Goal: Obtain resource: Download file/media

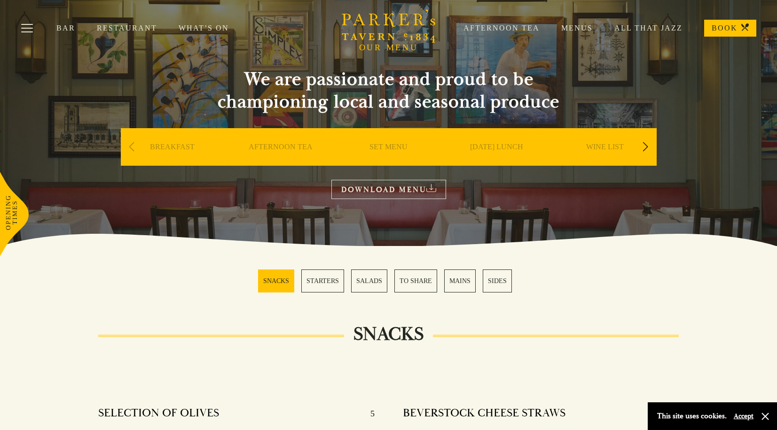
scroll to position [25, 0]
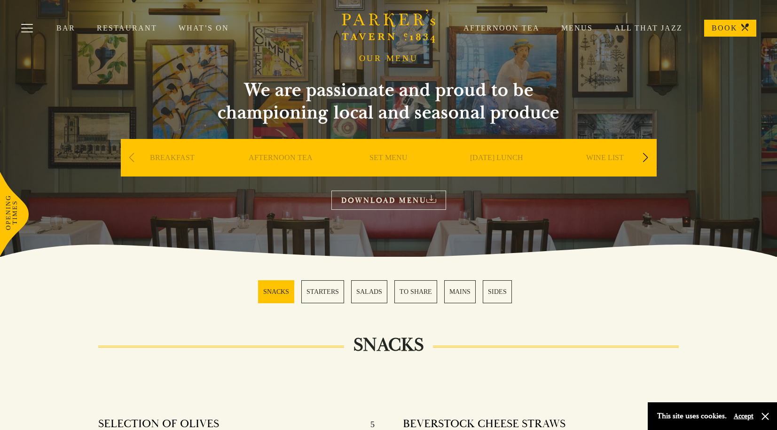
click at [644, 159] on div "Next slide" at bounding box center [645, 158] width 13 height 21
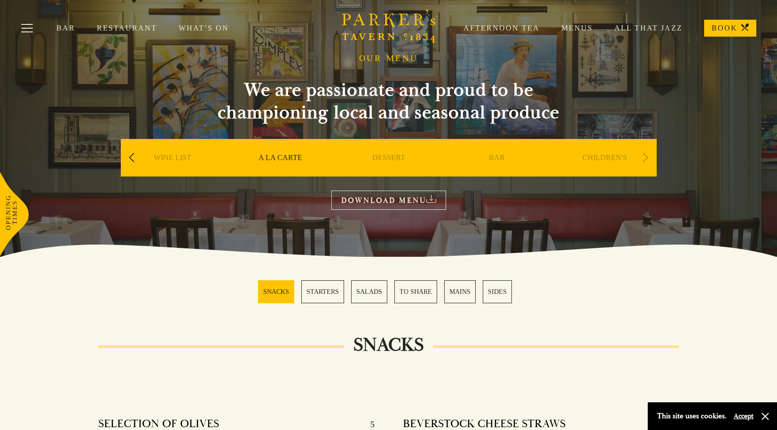
click at [165, 158] on link "WINE LIST" at bounding box center [173, 172] width 38 height 38
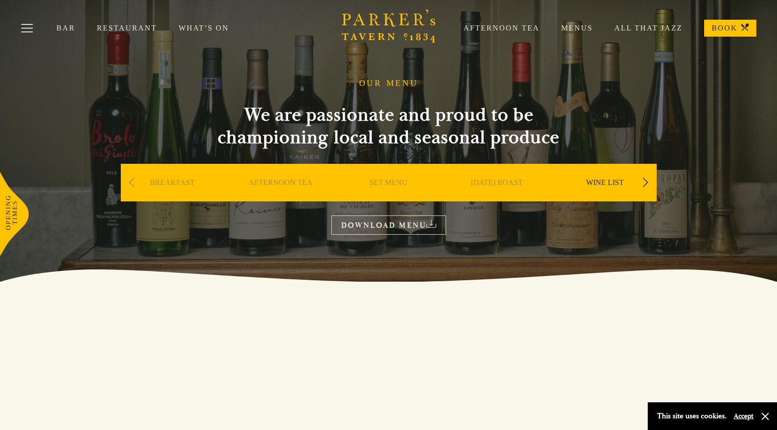
click at [384, 229] on link "DOWNLOAD MENU" at bounding box center [388, 225] width 115 height 19
click at [647, 184] on div "Next slide" at bounding box center [645, 182] width 13 height 21
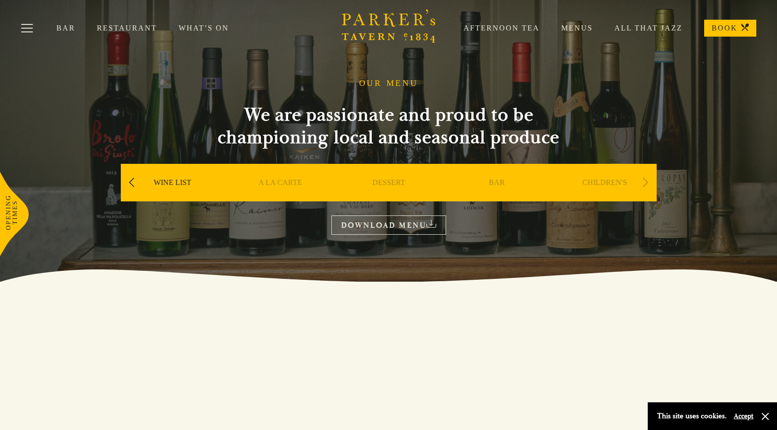
click at [392, 182] on link "DESSERT" at bounding box center [388, 197] width 33 height 38
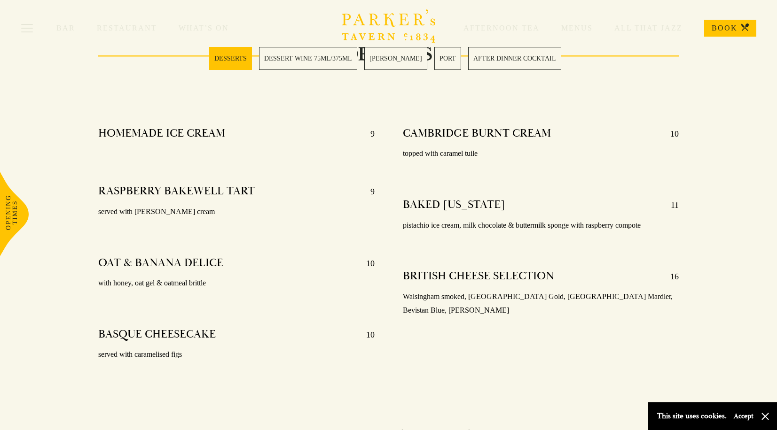
scroll to position [316, 0]
